Goal: Task Accomplishment & Management: Complete application form

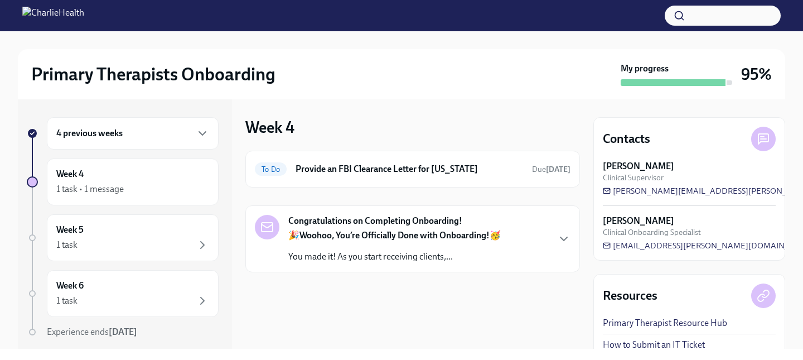
click at [189, 144] on div "4 previous weeks" at bounding box center [133, 133] width 172 height 32
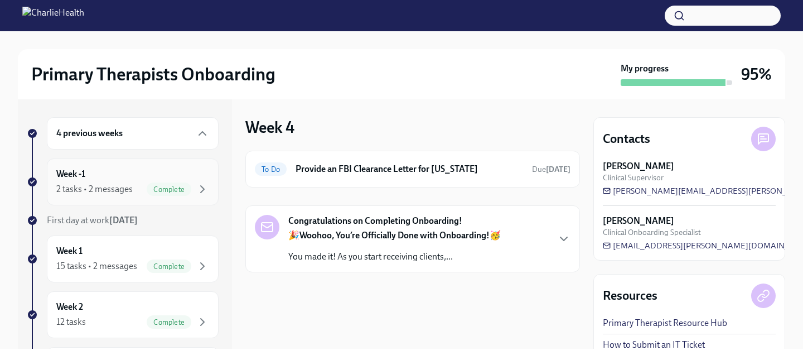
click at [178, 185] on span "Complete" at bounding box center [169, 189] width 45 height 8
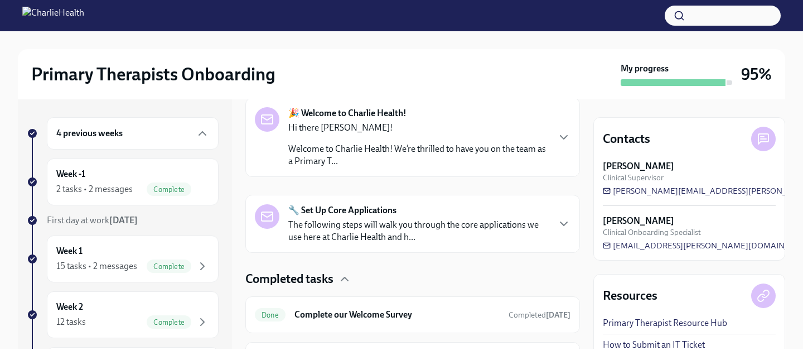
scroll to position [252, 0]
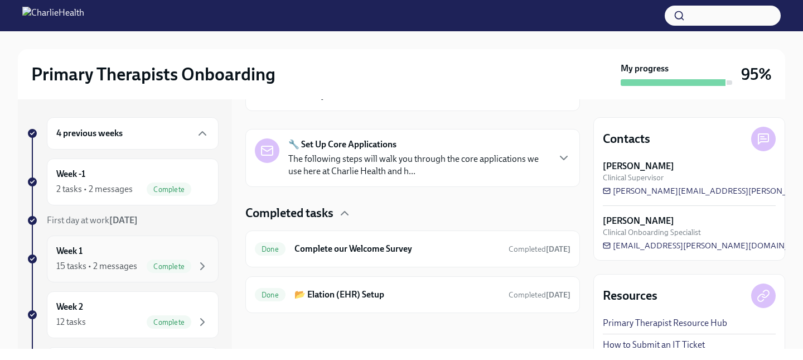
click at [147, 250] on div "Week 1 15 tasks • 2 messages Complete" at bounding box center [132, 259] width 153 height 28
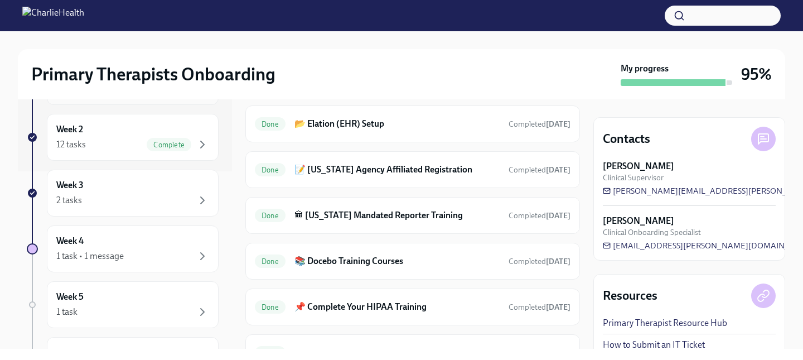
scroll to position [278, 0]
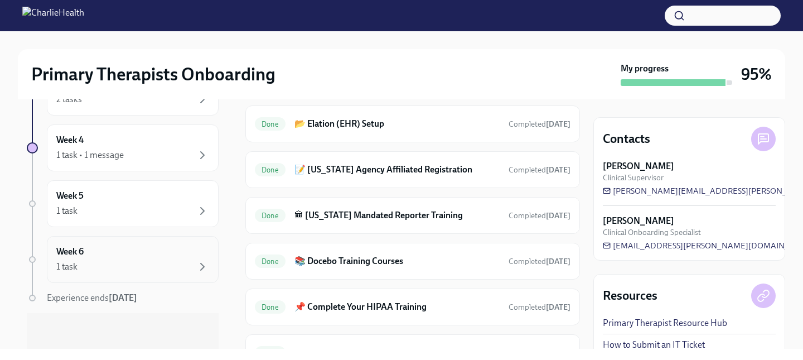
click at [100, 260] on div "1 task" at bounding box center [132, 266] width 153 height 13
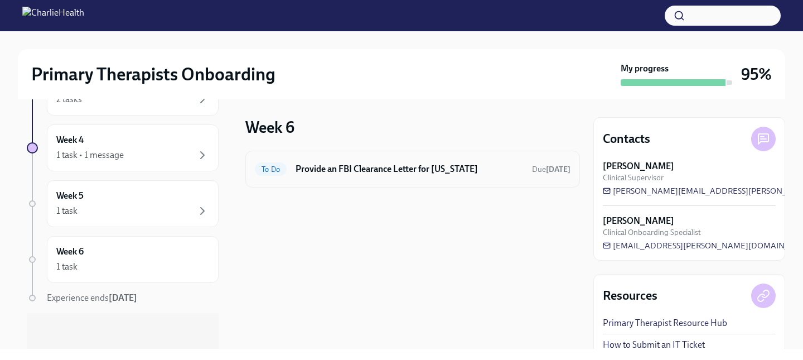
click at [388, 175] on h6 "Provide an FBI Clearance Letter for [US_STATE]" at bounding box center [410, 169] width 228 height 12
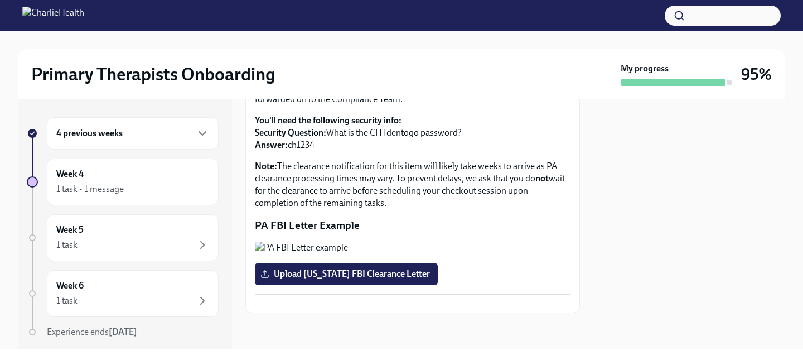
scroll to position [221, 0]
click at [381, 279] on span "Upload [US_STATE] FBI Clearance Letter" at bounding box center [346, 273] width 167 height 11
click at [0, 0] on input "Upload [US_STATE] FBI Clearance Letter" at bounding box center [0, 0] width 0 height 0
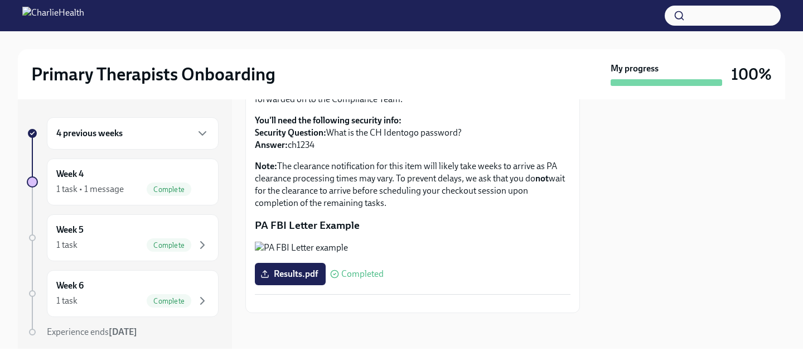
scroll to position [0, 0]
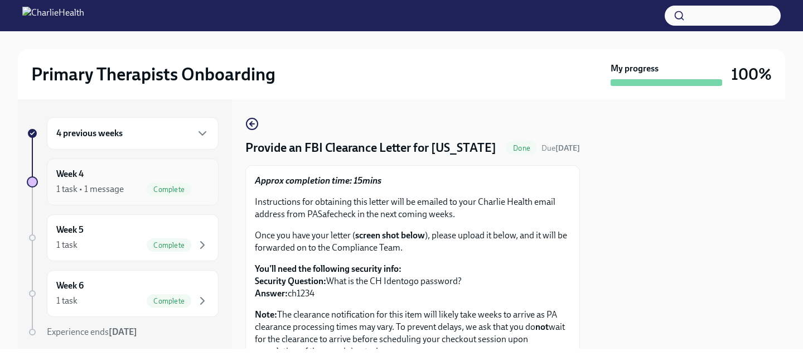
click at [115, 168] on div "Week 4 1 task • 1 message Complete" at bounding box center [132, 182] width 153 height 28
